Goal: Understand process/instructions: Learn about a topic

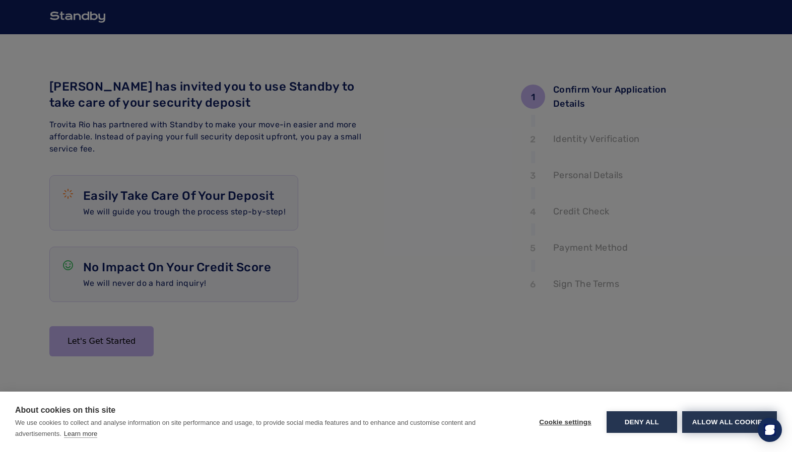
click at [730, 424] on button "Allow all cookies" at bounding box center [729, 422] width 95 height 22
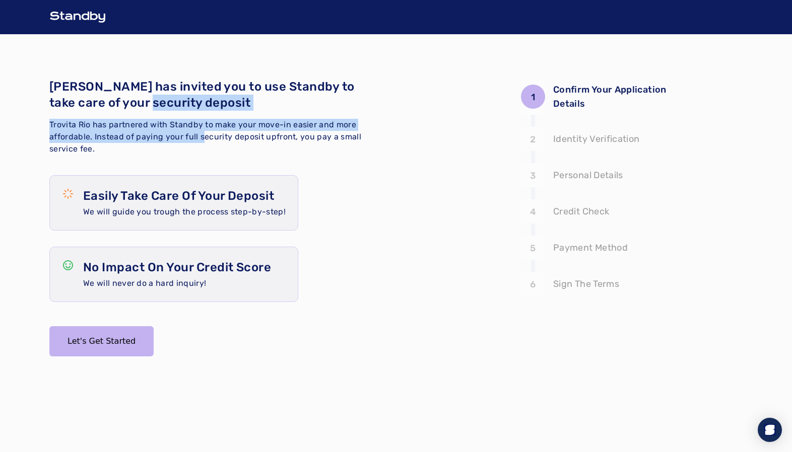
drag, startPoint x: 142, startPoint y: 102, endPoint x: 202, endPoint y: 136, distance: 69.3
click at [202, 136] on div "[PERSON_NAME] has invited you to use Standby to take care of your security depo…" at bounding box center [210, 117] width 322 height 77
click at [201, 135] on span "Trovita Rio has partnered with Standby to make your move-in easier and more aff…" at bounding box center [205, 137] width 312 height 34
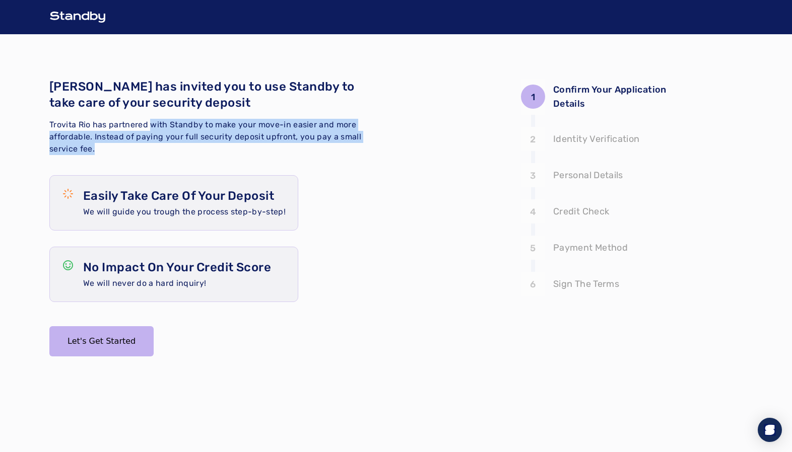
drag, startPoint x: 152, startPoint y: 125, endPoint x: 162, endPoint y: 142, distance: 19.2
click at [162, 142] on p "Trovita Rio has partnered with Standby to make your move-in easier and more aff…" at bounding box center [210, 137] width 322 height 36
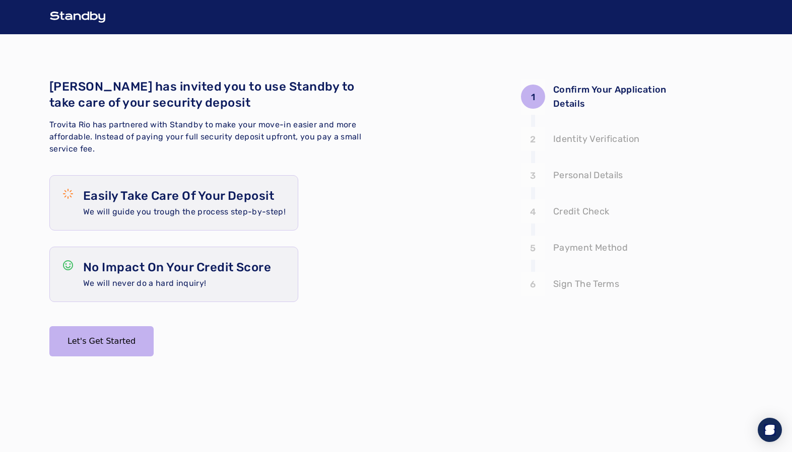
click at [152, 155] on p "Trovita Rio has partnered with Standby to make your move-in easier and more aff…" at bounding box center [210, 137] width 322 height 36
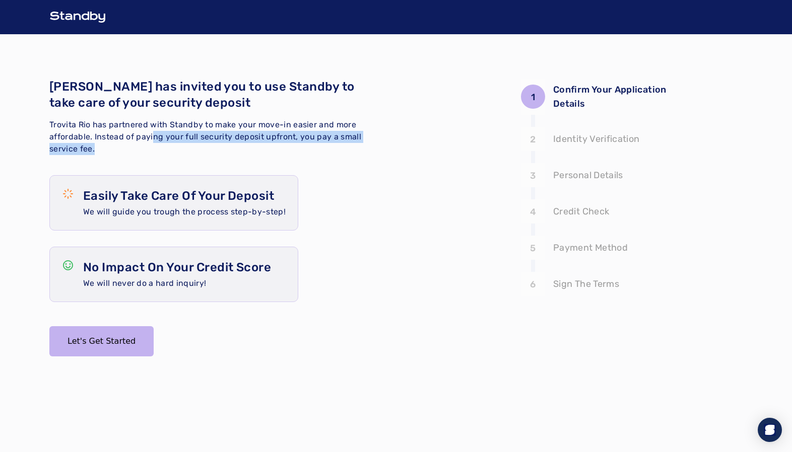
drag, startPoint x: 152, startPoint y: 135, endPoint x: 159, endPoint y: 151, distance: 16.7
click at [159, 151] on p "Trovita Rio has partnered with Standby to make your move-in easier and more aff…" at bounding box center [210, 137] width 322 height 36
click at [165, 151] on p "Trovita Rio has partnered with Standby to make your move-in easier and more aff…" at bounding box center [210, 137] width 322 height 36
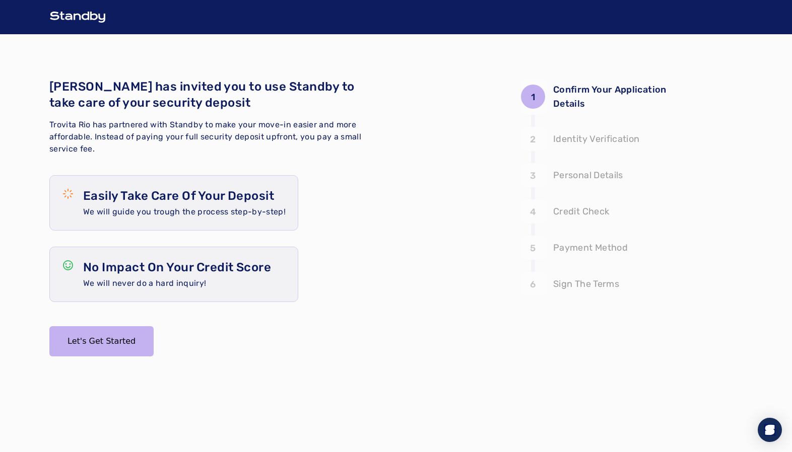
click at [535, 96] on div "1" at bounding box center [533, 97] width 24 height 24
